Goal: Task Accomplishment & Management: Use online tool/utility

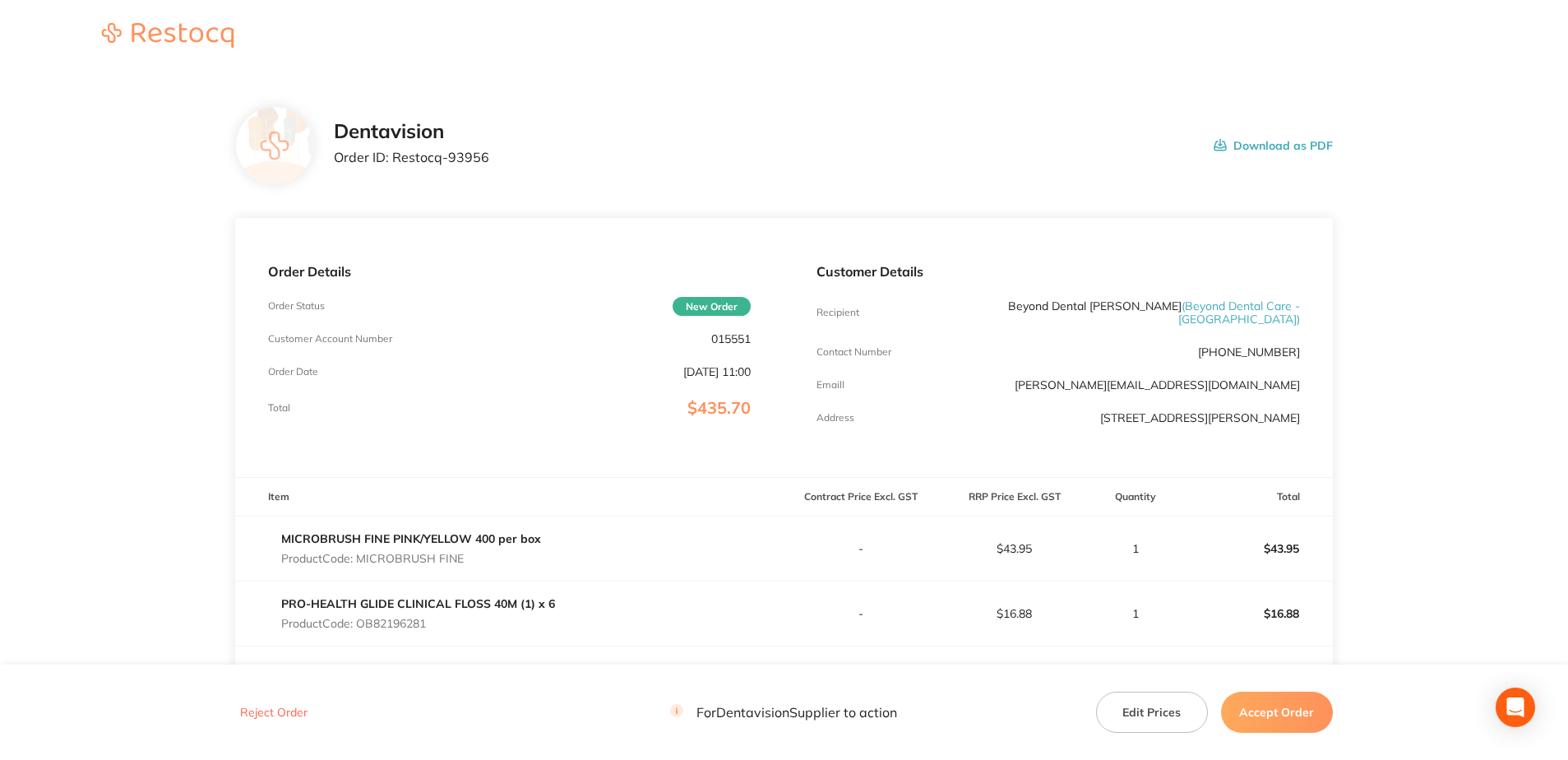
click at [1278, 694] on button "Accept Order" at bounding box center [1277, 712] width 112 height 41
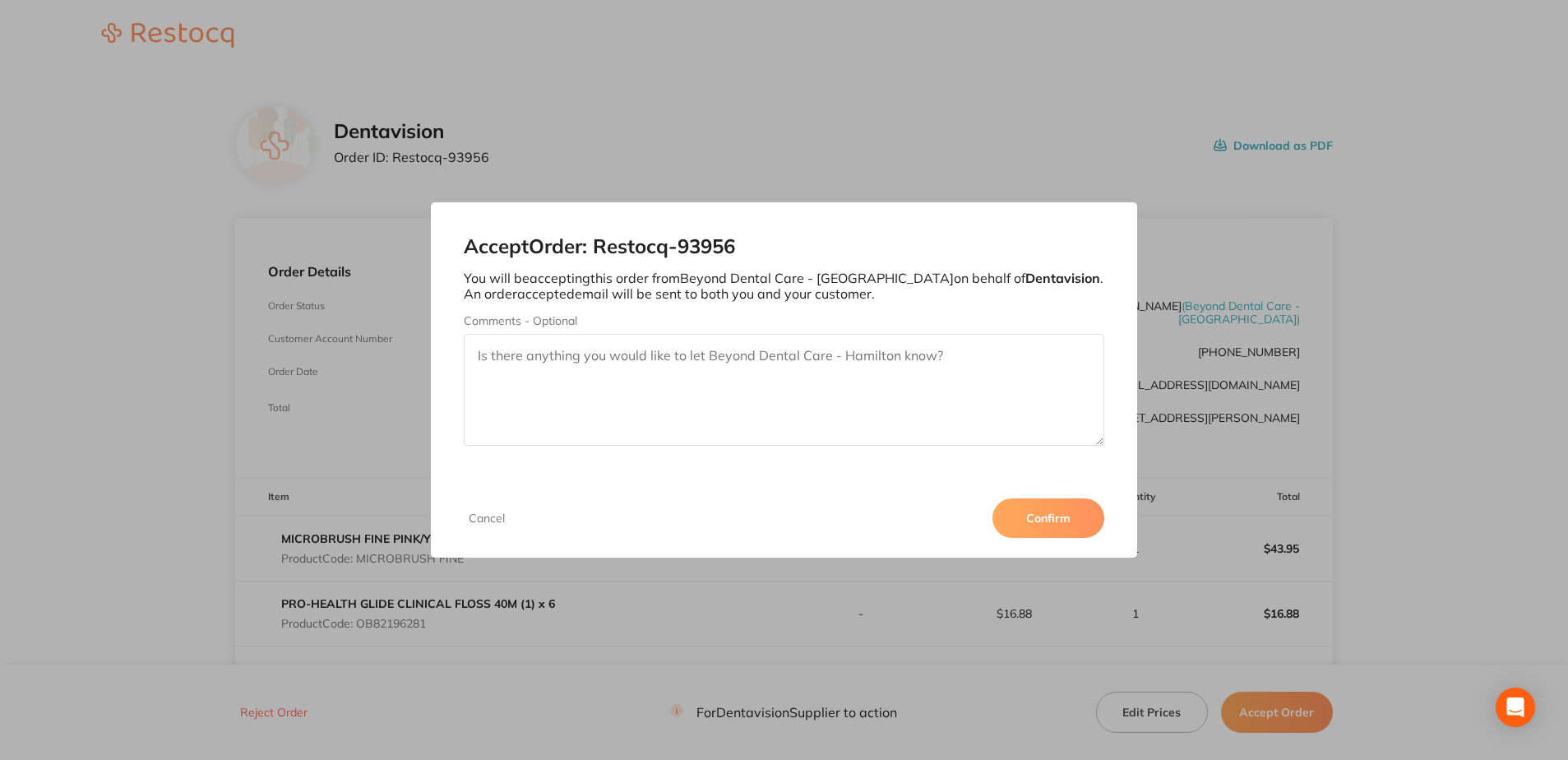
click at [1055, 530] on button "Confirm" at bounding box center [1049, 518] width 112 height 39
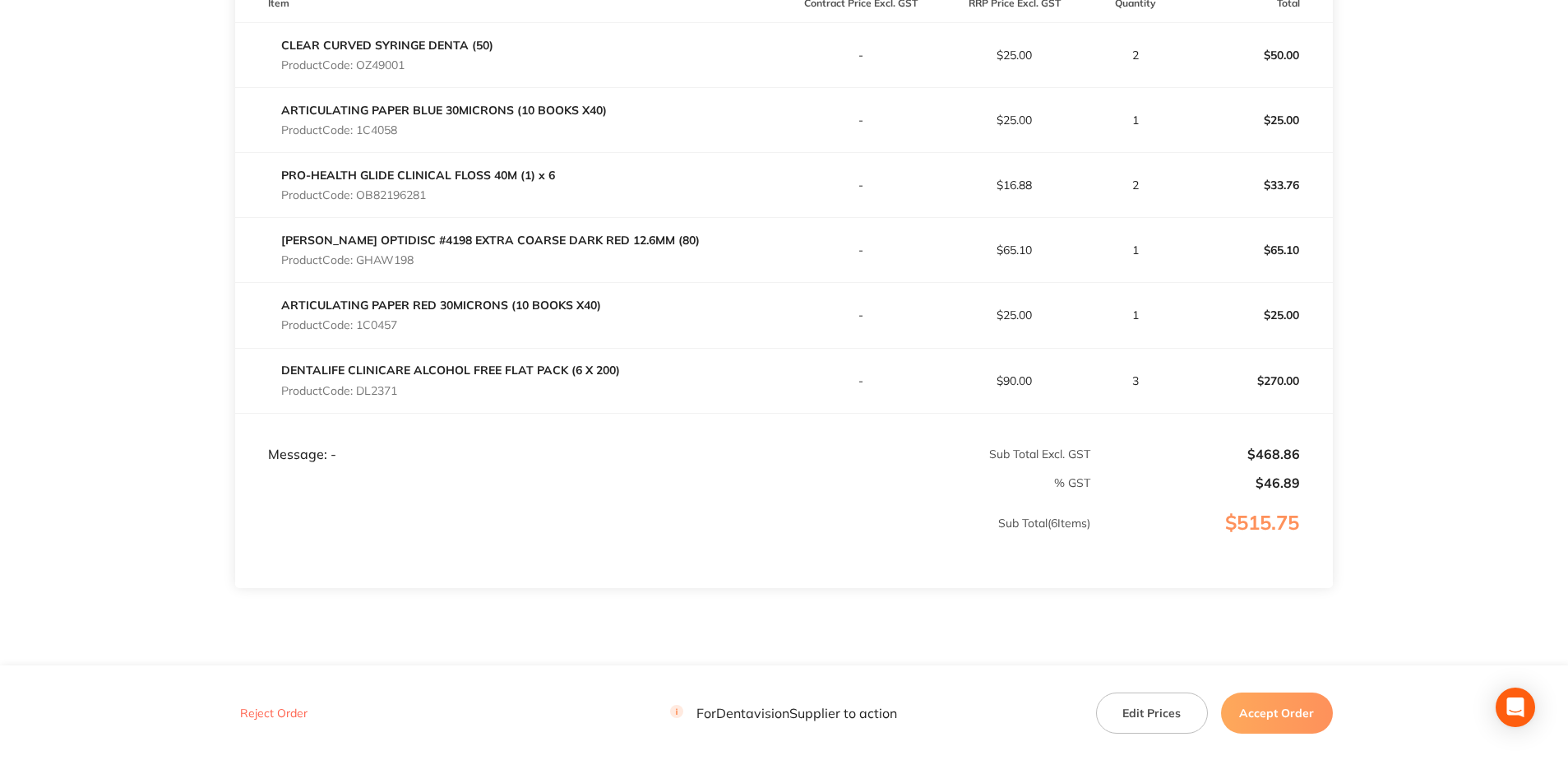
click at [1280, 709] on button "Accept Order" at bounding box center [1277, 712] width 112 height 41
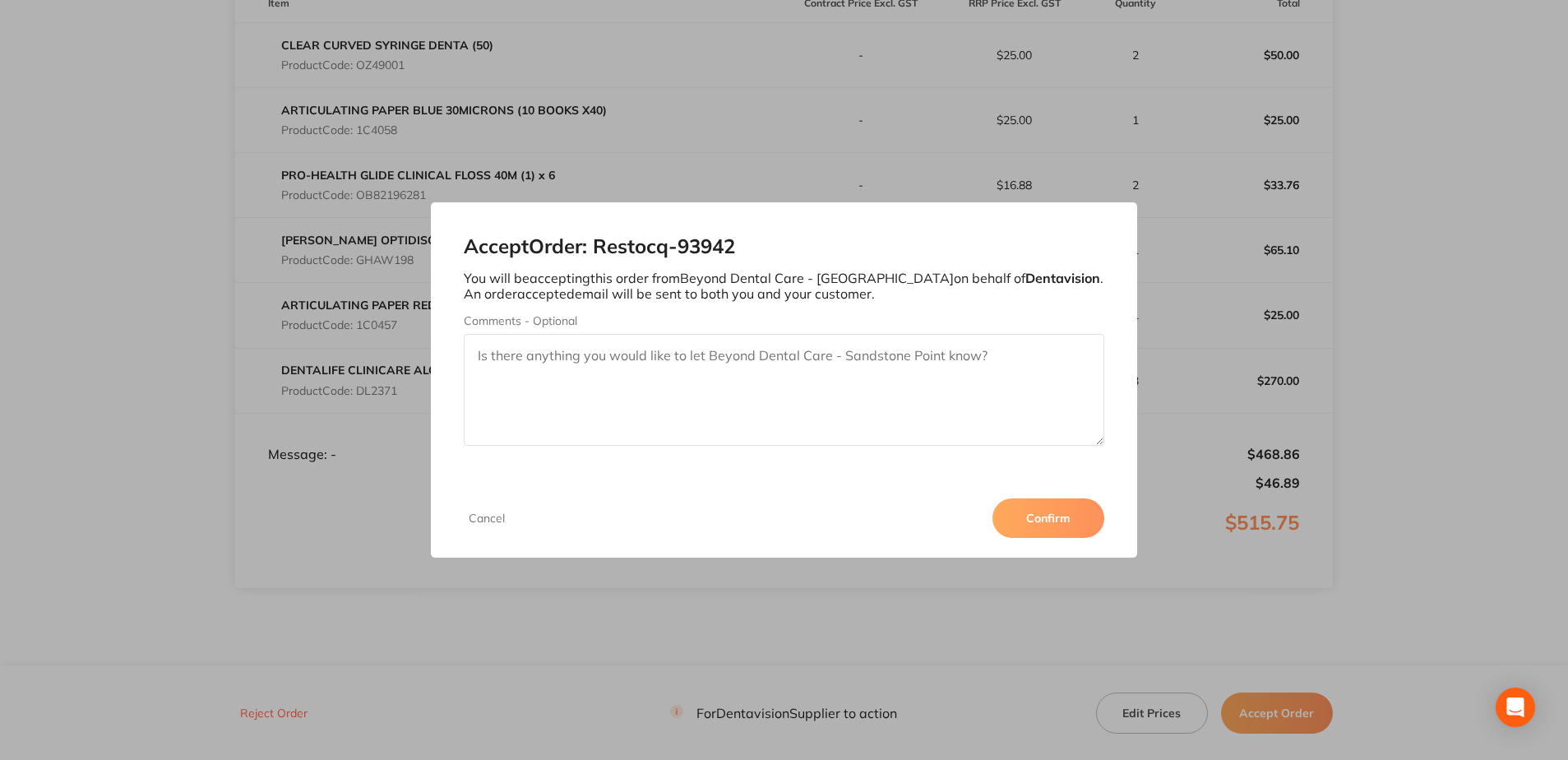
click at [1076, 499] on button "Confirm" at bounding box center [1049, 518] width 112 height 39
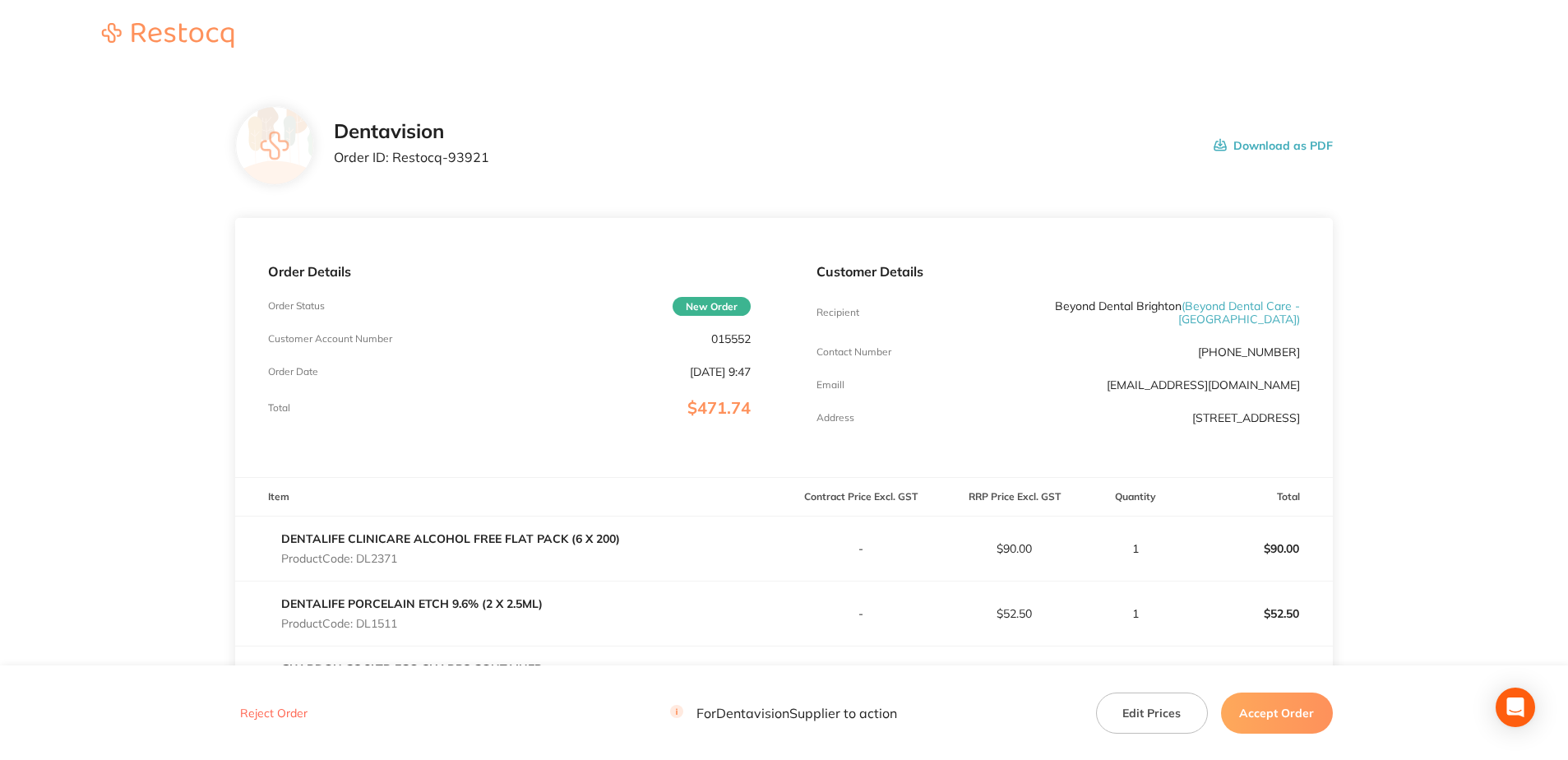
scroll to position [605, 0]
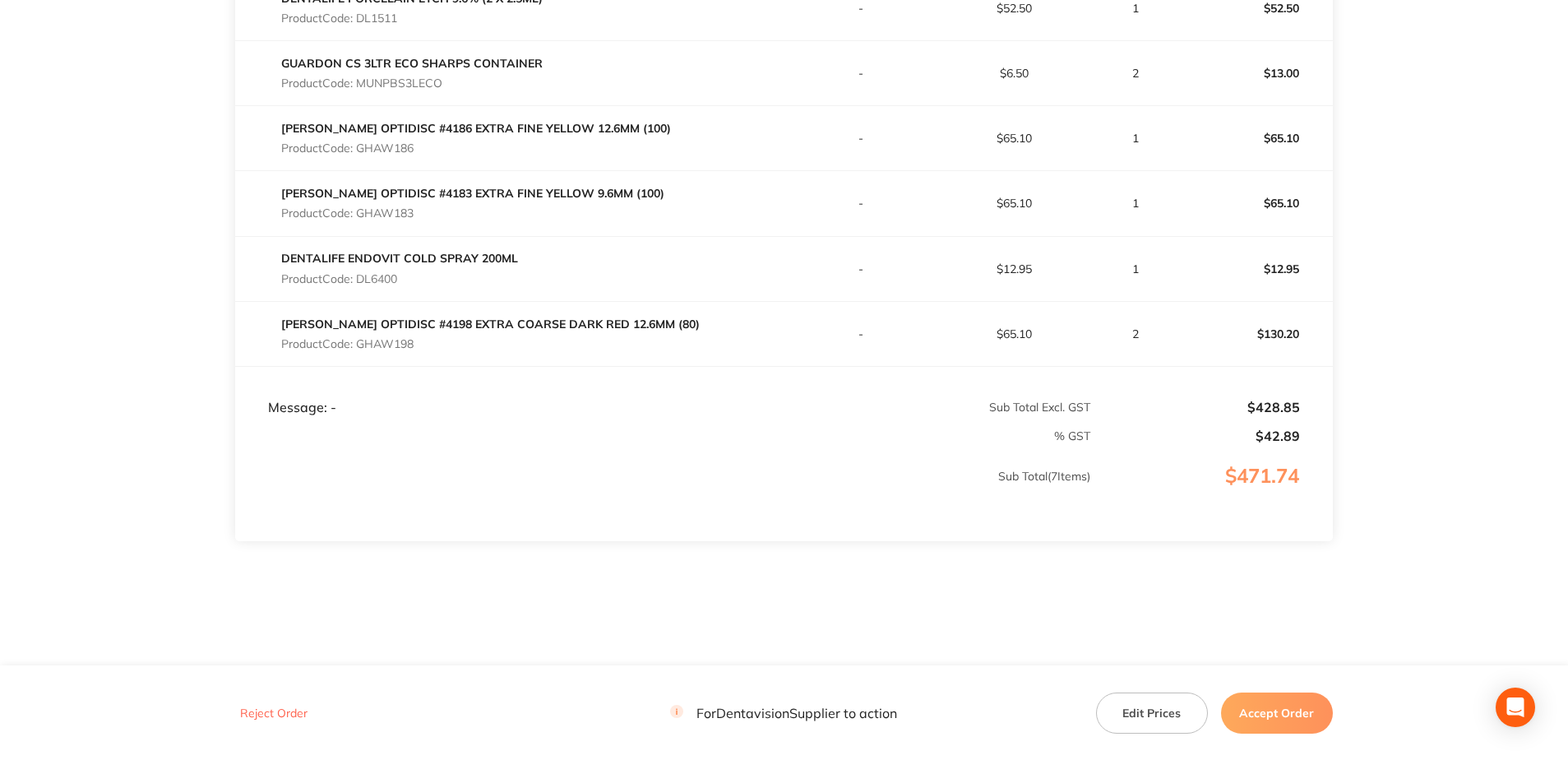
click at [1261, 705] on button "Accept Order" at bounding box center [1277, 712] width 112 height 41
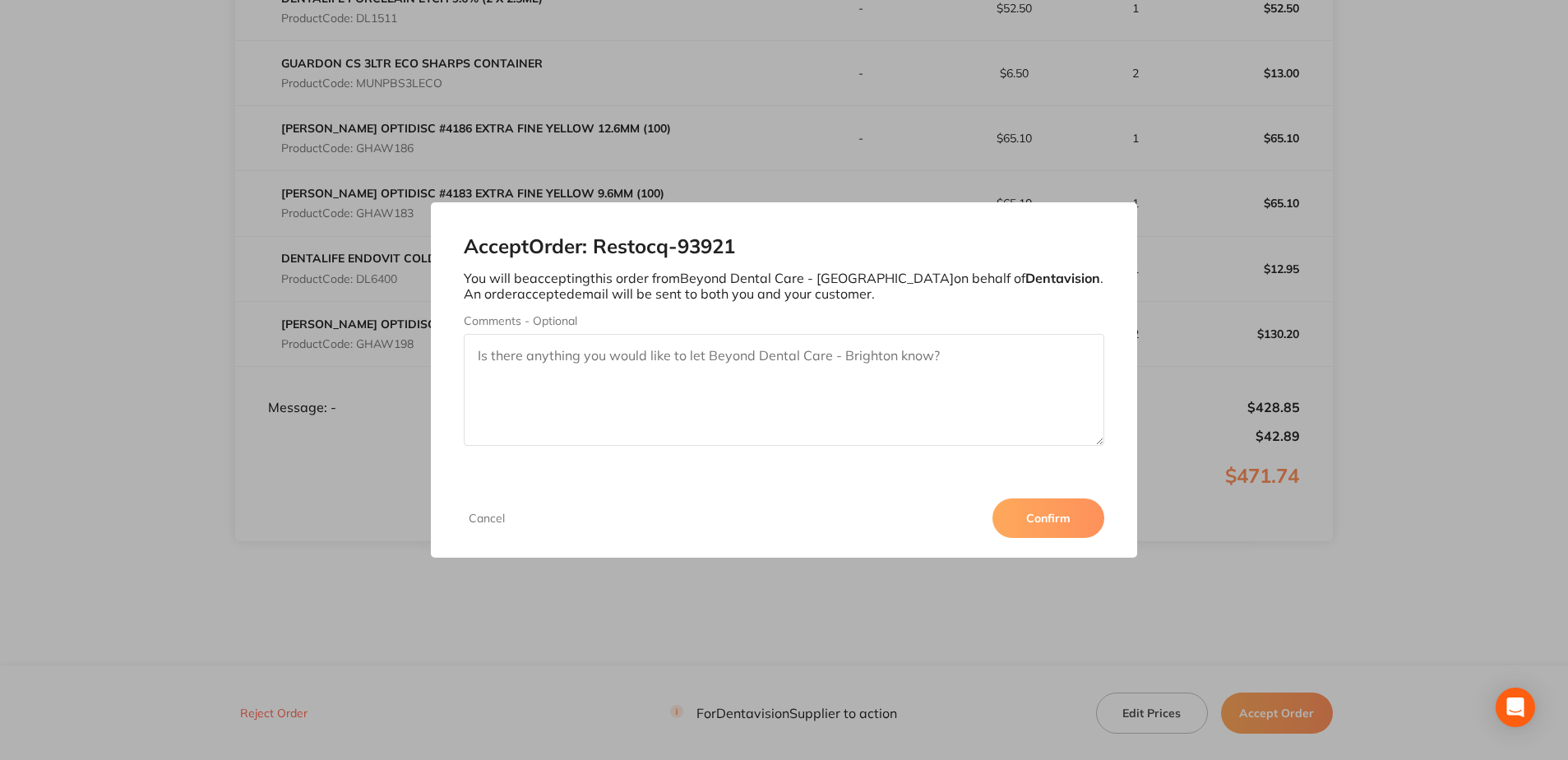
click at [1044, 518] on button "Confirm" at bounding box center [1049, 518] width 112 height 39
